Goal: Find specific page/section: Find specific page/section

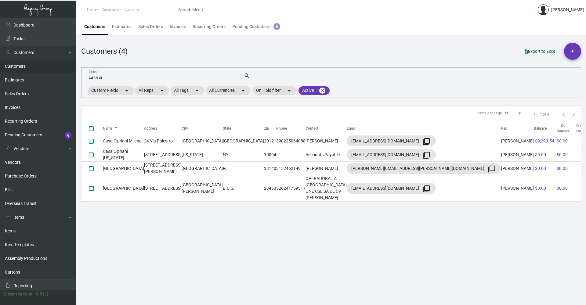
click at [121, 77] on input "casa ci" at bounding box center [166, 77] width 155 height 5
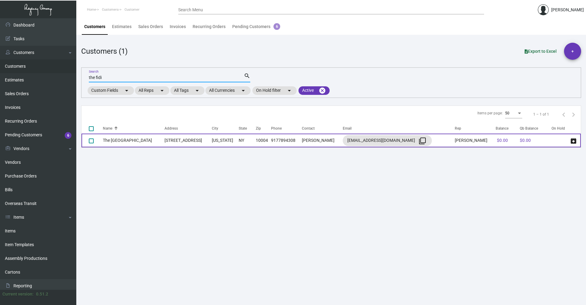
type input "the fidi"
click at [213, 141] on td "[US_STATE]" at bounding box center [225, 141] width 27 height 14
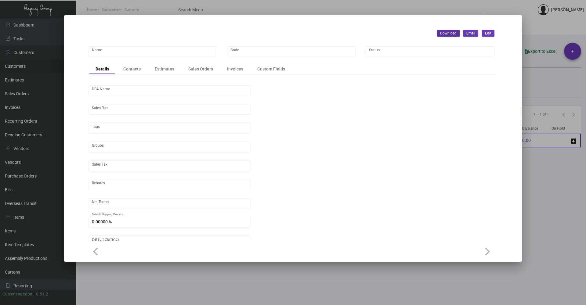
type input "The [GEOGRAPHIC_DATA]"
type input "FIDI"
type input "[PERSON_NAME]"
type input "[GEOGRAPHIC_DATA]-[GEOGRAPHIC_DATA]"
type input "Net 30"
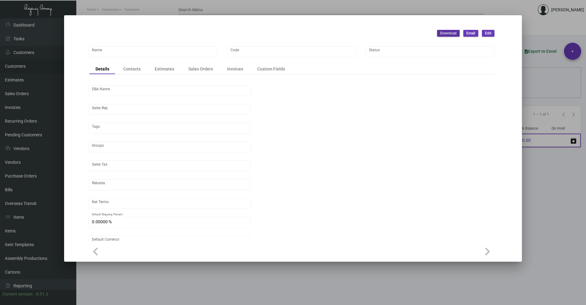
type input "United States Dollar $"
type input "$ 0.00"
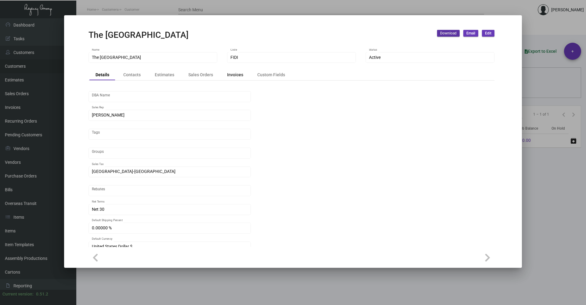
click at [236, 77] on div "Invoices" at bounding box center [235, 75] width 16 height 6
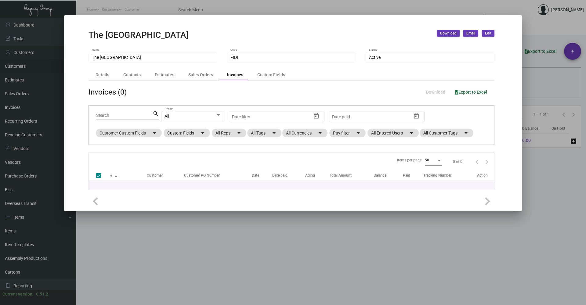
checkbox input "false"
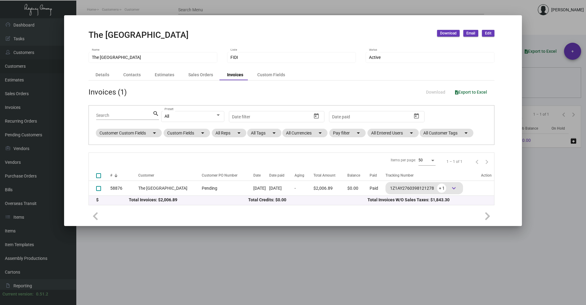
click at [527, 275] on div at bounding box center [293, 152] width 586 height 305
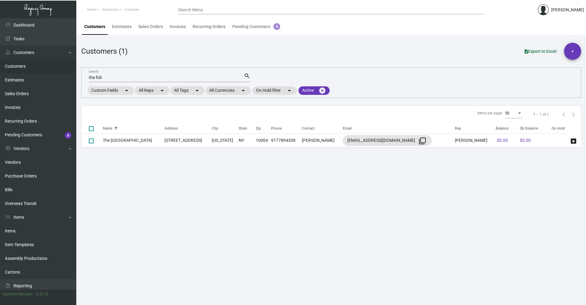
click at [122, 80] on input "the fidi" at bounding box center [166, 77] width 155 height 5
click at [121, 79] on input "the fidi" at bounding box center [166, 77] width 155 height 5
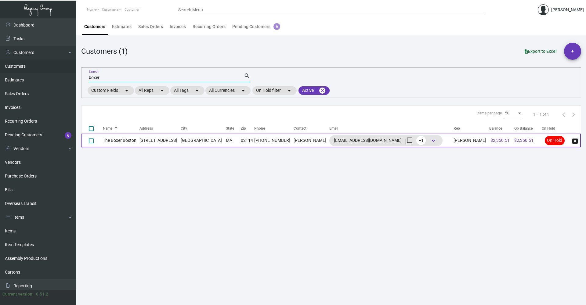
type input "boxer"
click at [176, 137] on td "[STREET_ADDRESS]" at bounding box center [160, 141] width 41 height 14
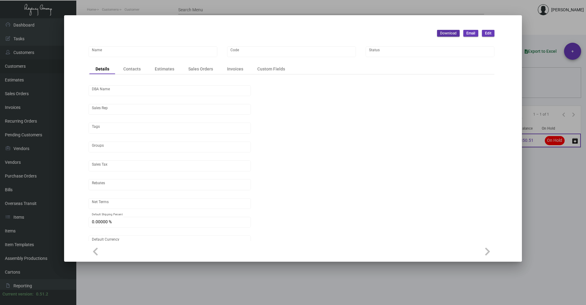
type input "The Boxer Boston"
type input "BXB"
type input "[PERSON_NAME]"
type input "Out of State"
type input "Net 30"
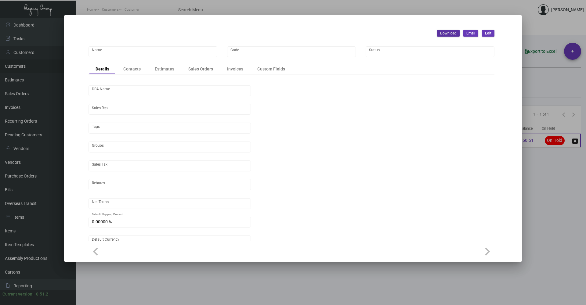
type input "United States Dollar $"
type input "$ 0.00"
checkbox input "true"
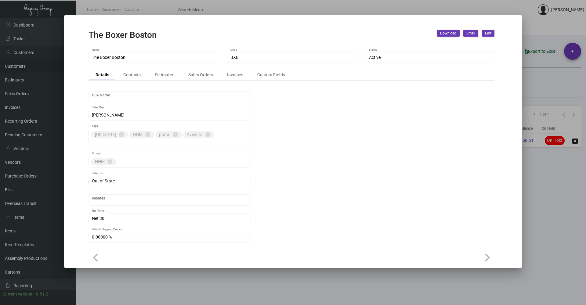
click at [521, 287] on div at bounding box center [293, 152] width 586 height 305
